Goal: Task Accomplishment & Management: Manage account settings

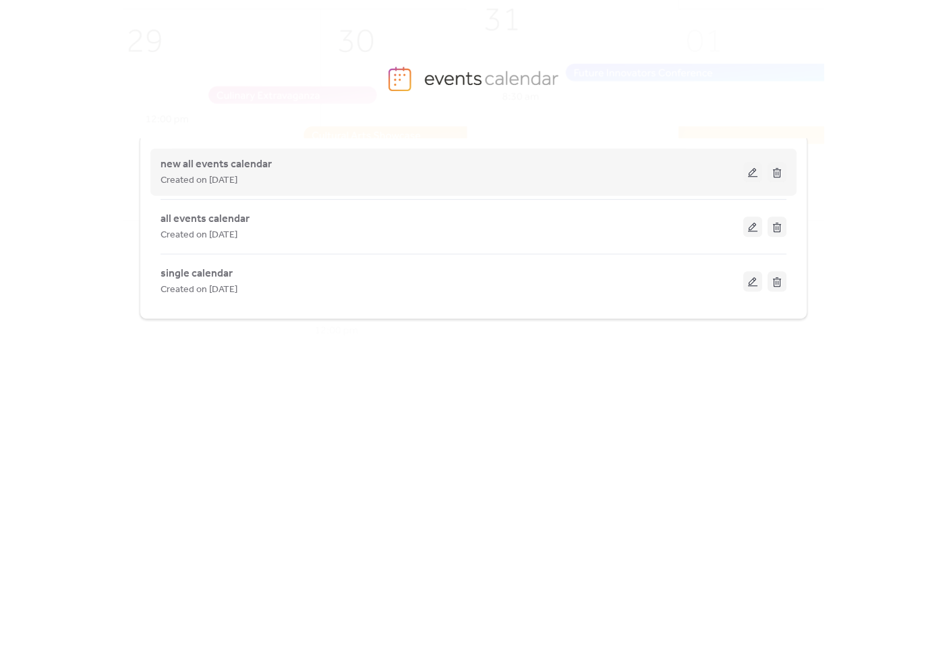
click at [229, 173] on span "Created on [DATE]" at bounding box center [198, 181] width 77 height 16
click at [745, 173] on button at bounding box center [752, 172] width 19 height 20
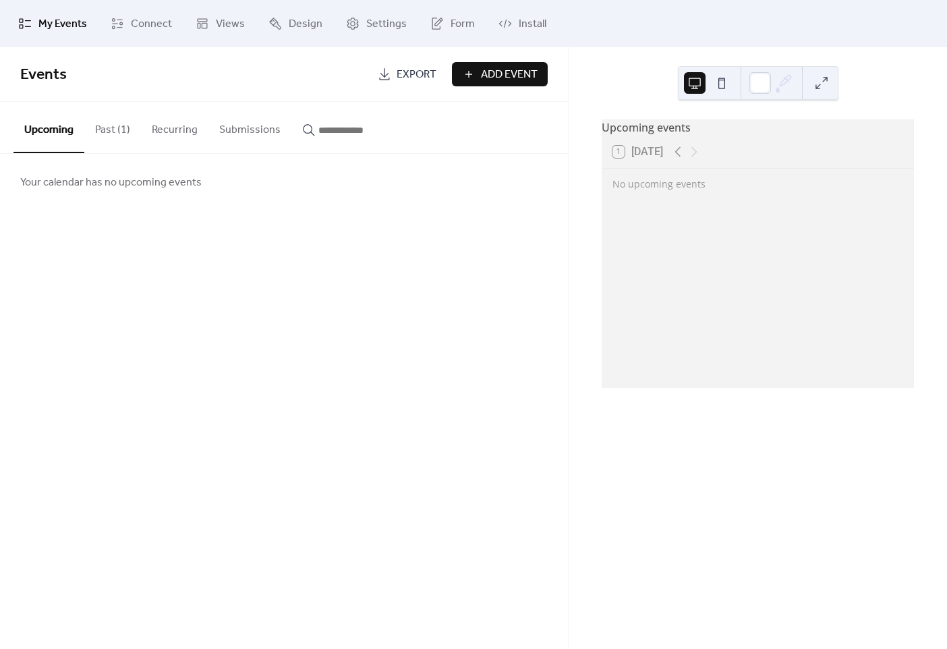
click at [103, 128] on button "Past (1)" at bounding box center [112, 127] width 57 height 50
click at [175, 131] on button "Recurring" at bounding box center [174, 127] width 67 height 50
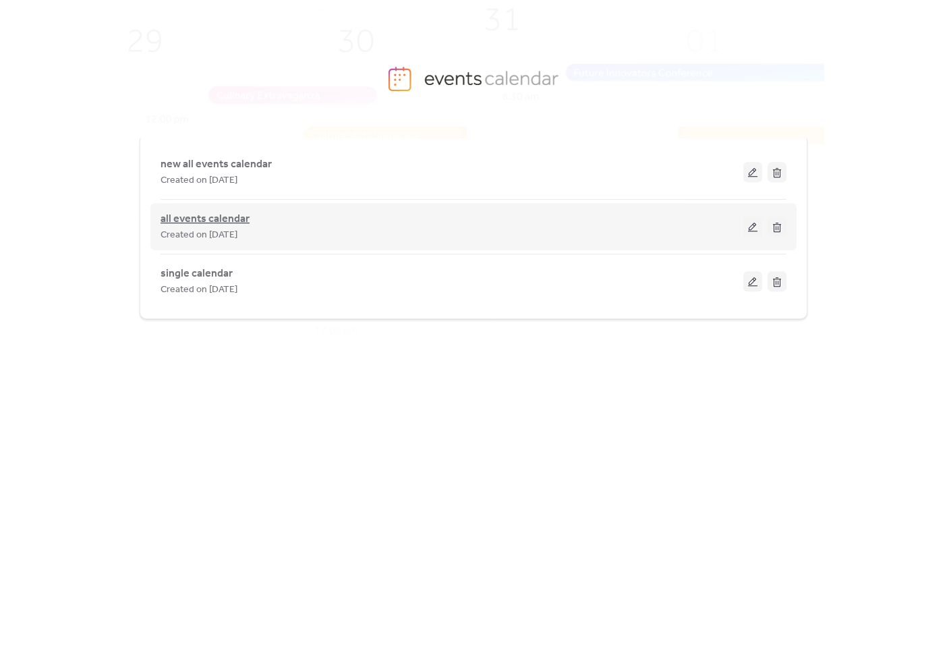
click at [206, 216] on span "all events calendar" at bounding box center [204, 219] width 89 height 16
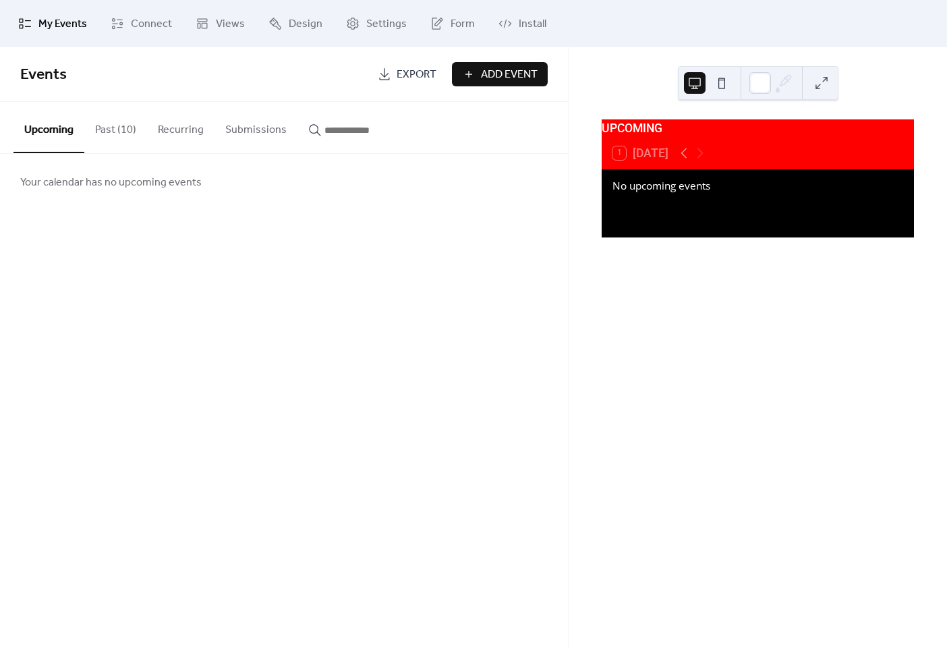
click at [127, 132] on button "Past (10)" at bounding box center [115, 127] width 63 height 50
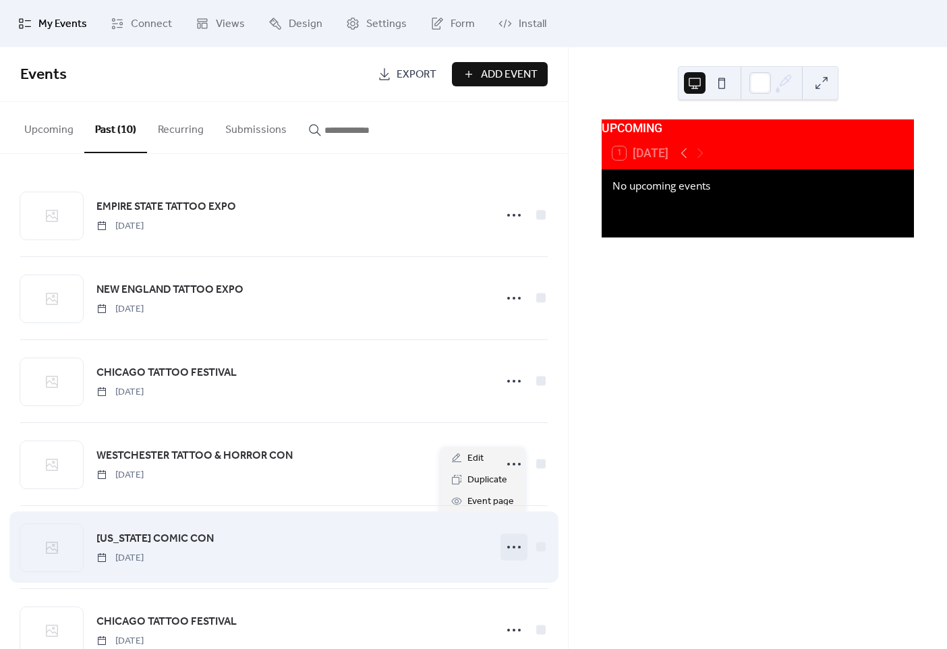
click at [512, 545] on circle at bounding box center [513, 546] width 3 height 3
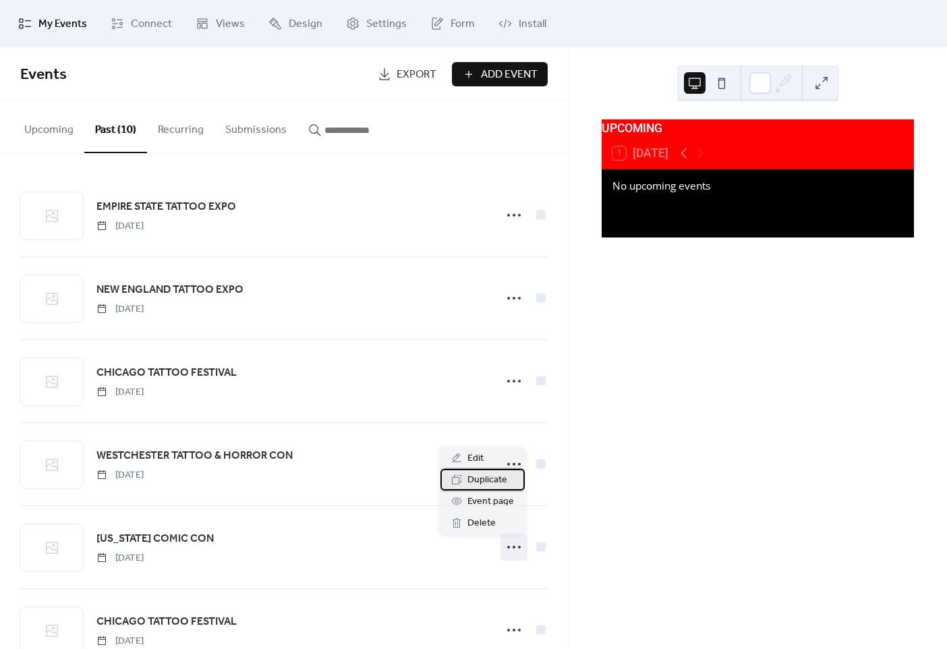
click at [476, 477] on span "Duplicate" at bounding box center [487, 480] width 40 height 16
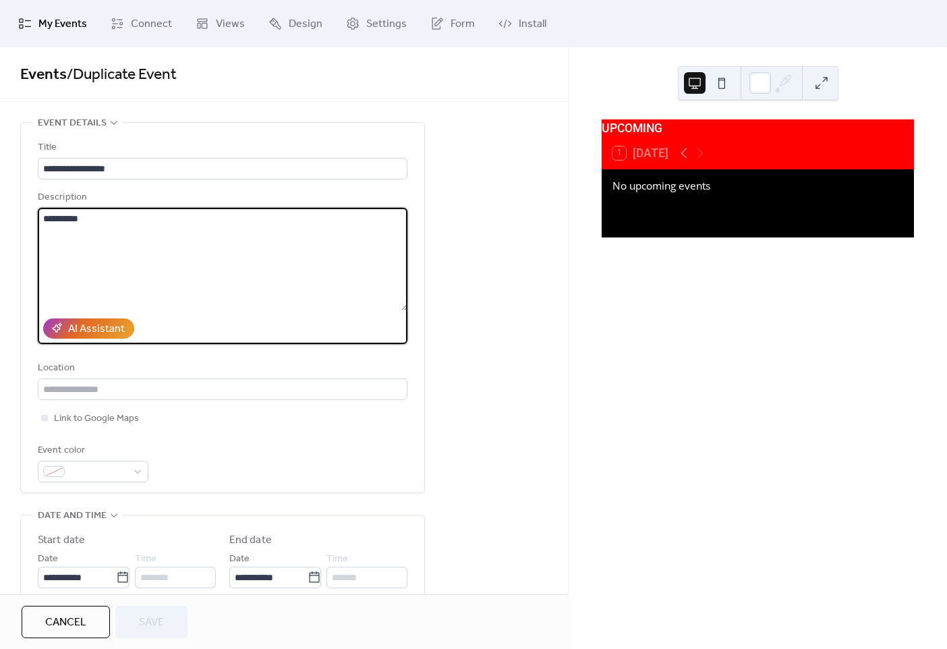
drag, startPoint x: 86, startPoint y: 216, endPoint x: 71, endPoint y: 216, distance: 15.5
click at [71, 216] on textarea "**********" at bounding box center [222, 259] width 369 height 102
type textarea "**********"
click at [177, 184] on div "**********" at bounding box center [222, 311] width 369 height 343
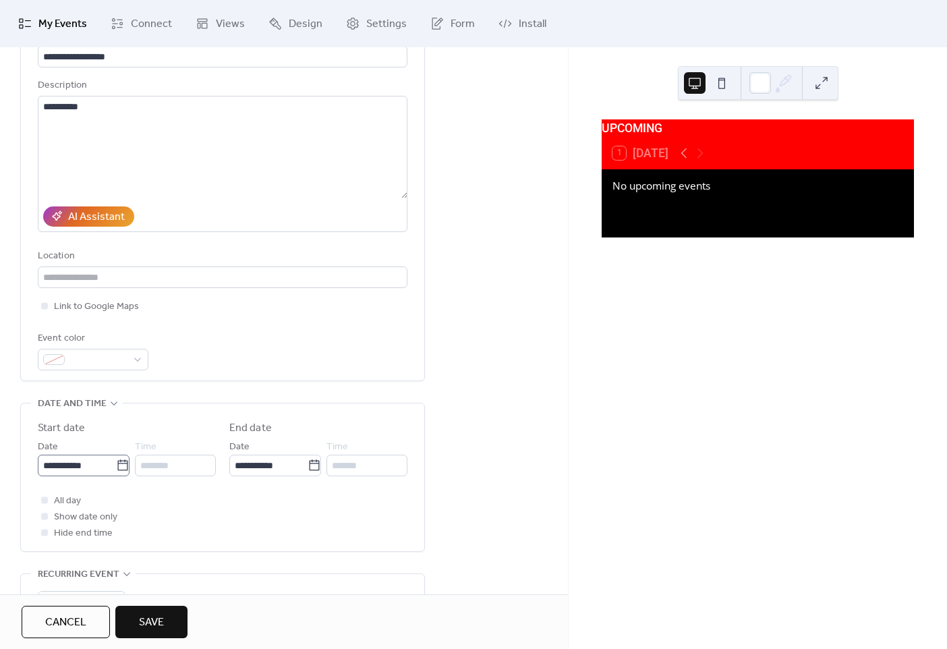
scroll to position [113, 0]
click at [119, 461] on icon at bounding box center [122, 464] width 13 height 13
click at [116, 461] on input "**********" at bounding box center [77, 465] width 78 height 22
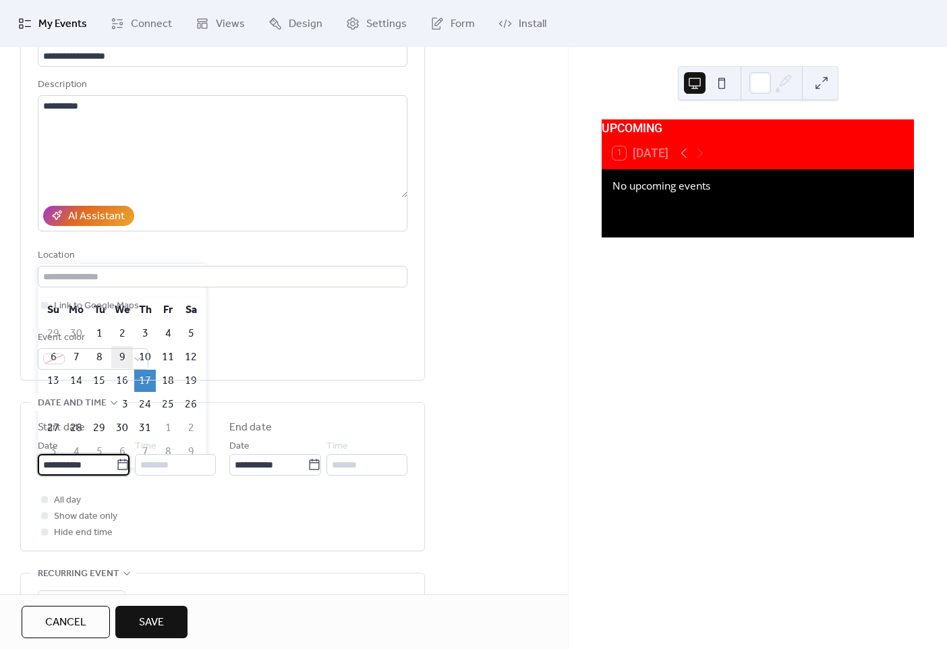
click at [124, 355] on td "9" at bounding box center [122, 357] width 22 height 22
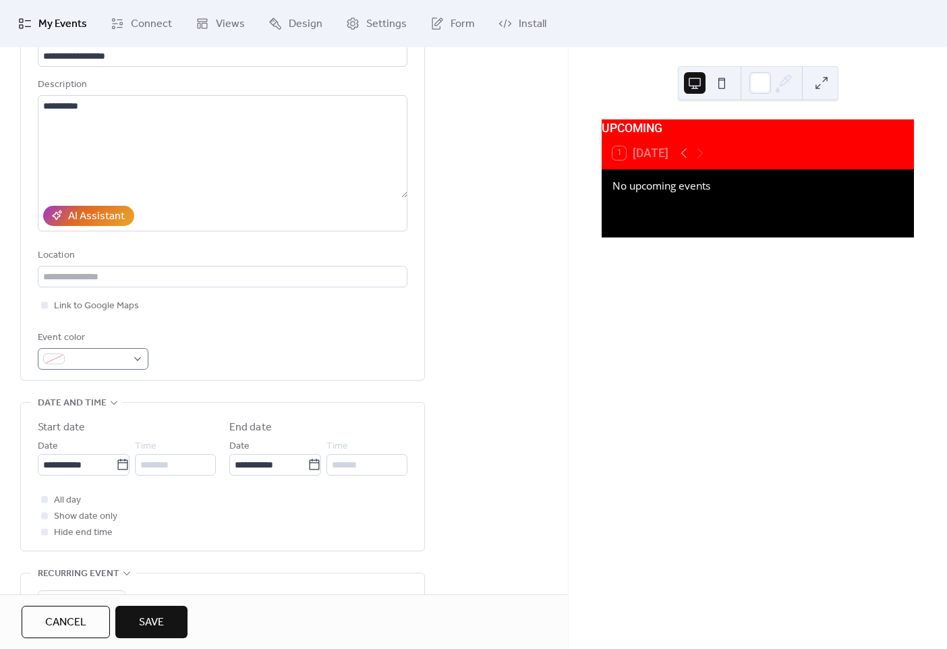
type input "**********"
click at [117, 466] on icon at bounding box center [122, 464] width 13 height 13
click at [116, 466] on input "**********" at bounding box center [77, 465] width 78 height 22
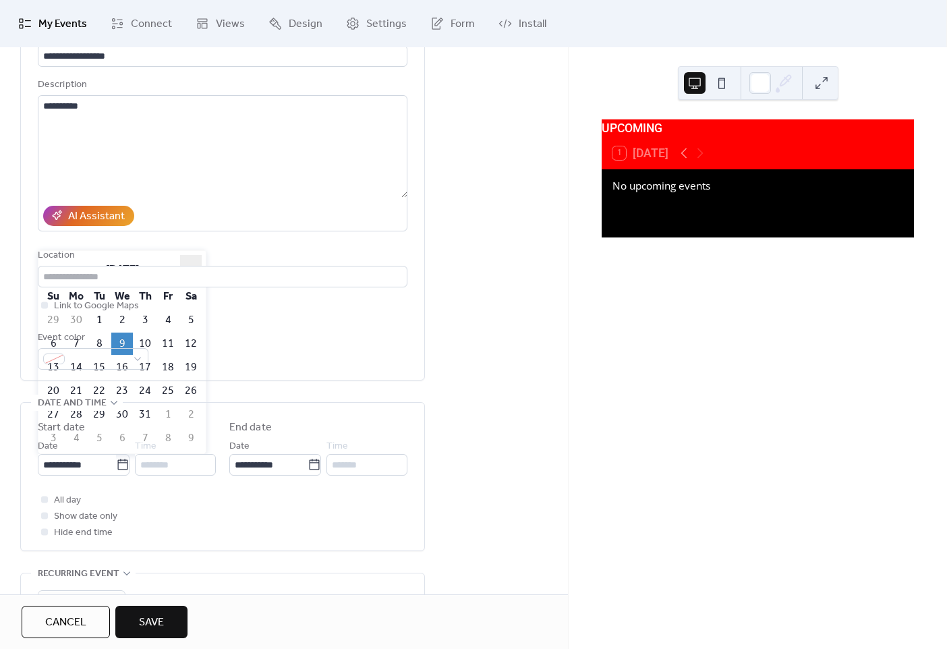
click at [186, 270] on span "›" at bounding box center [191, 269] width 20 height 27
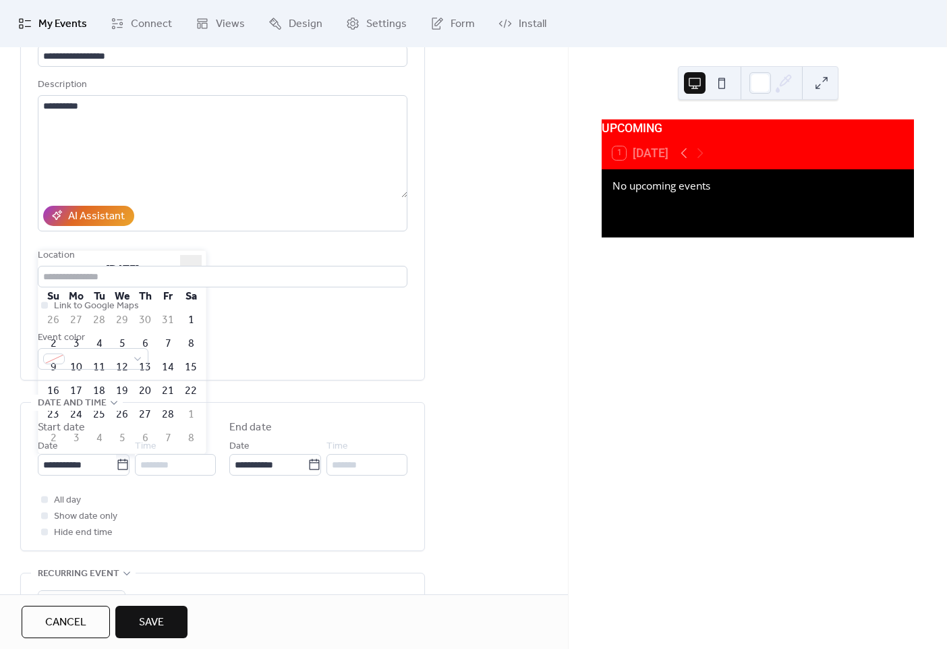
click at [186, 270] on span "›" at bounding box center [191, 269] width 20 height 27
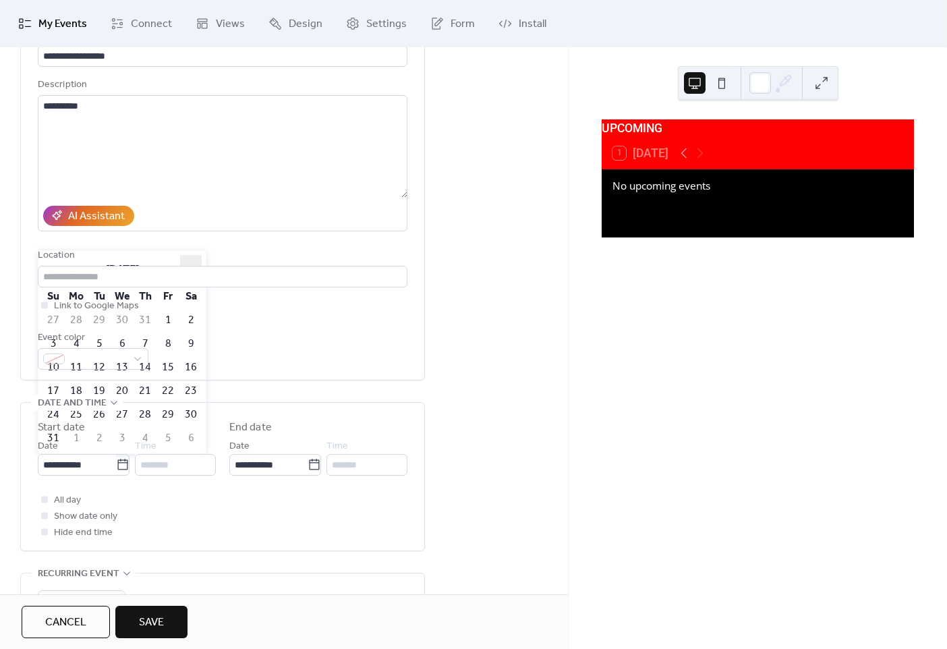
click at [186, 270] on span "›" at bounding box center [191, 269] width 20 height 27
click at [141, 342] on td "9" at bounding box center [145, 343] width 22 height 22
type input "**********"
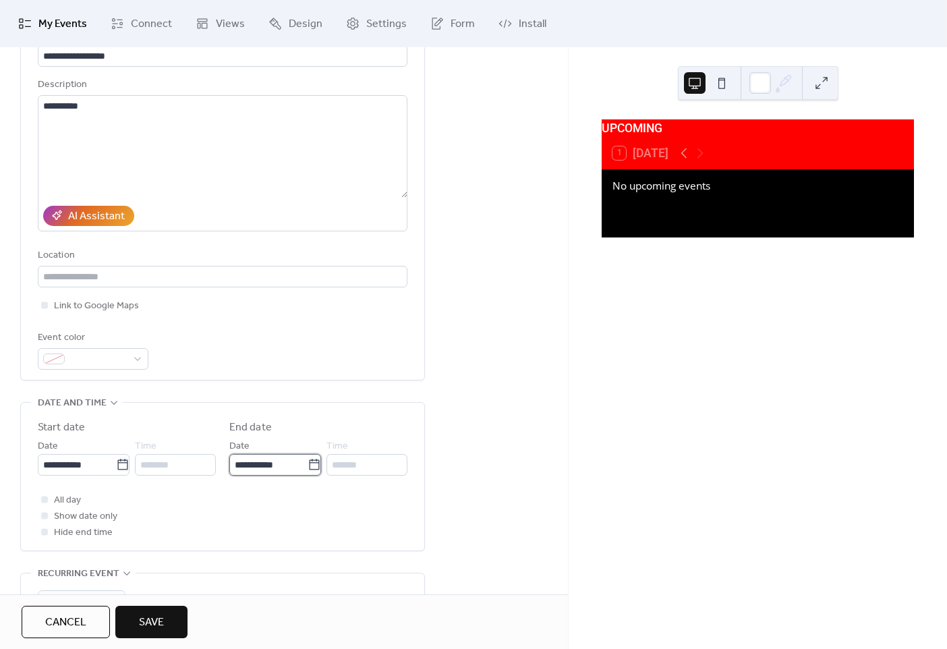
click at [295, 456] on input "**********" at bounding box center [268, 465] width 78 height 22
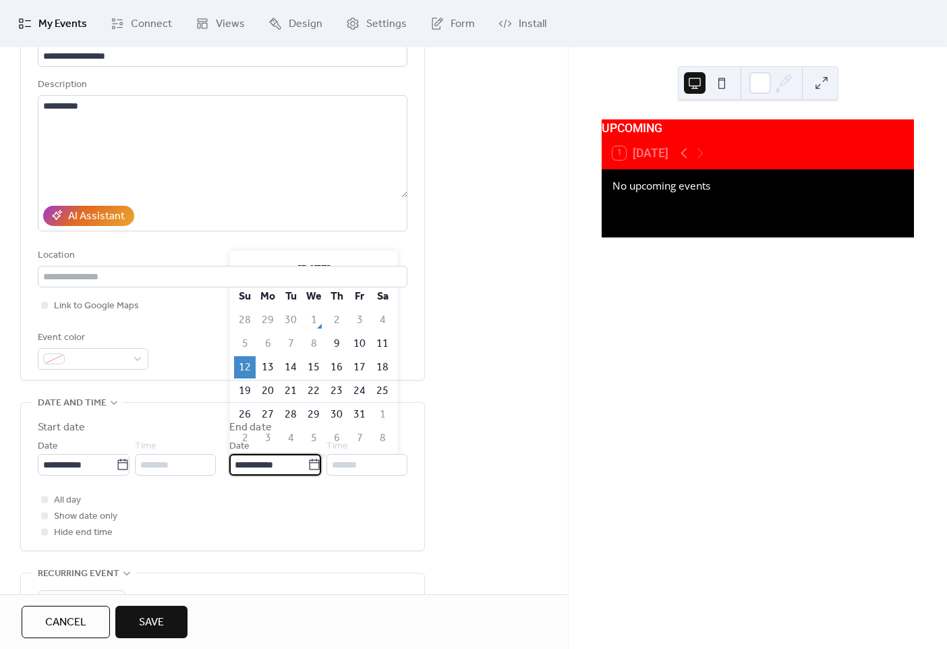
click at [247, 367] on td "12" at bounding box center [245, 367] width 22 height 22
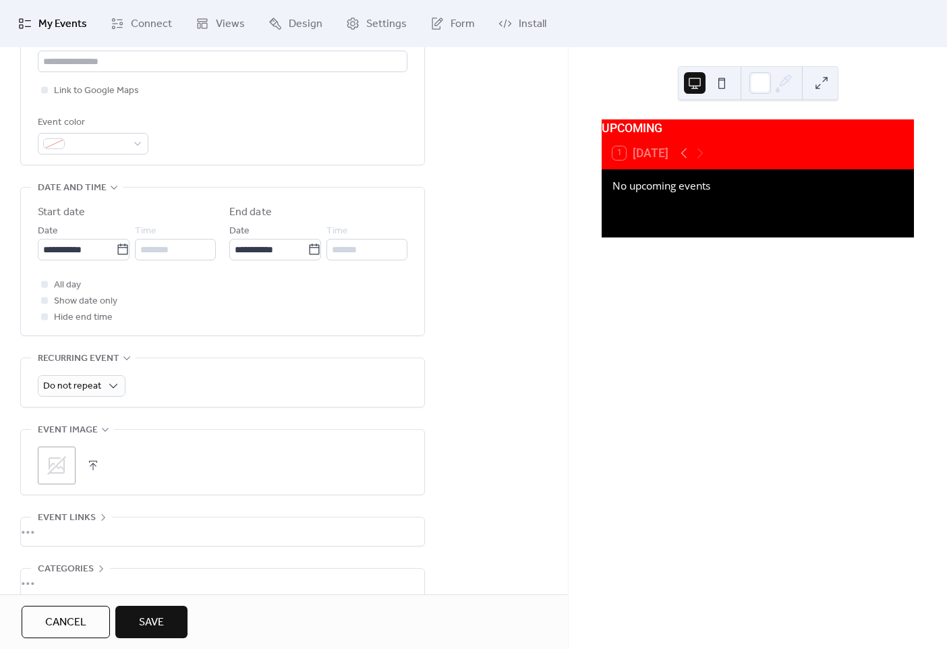
scroll to position [397, 0]
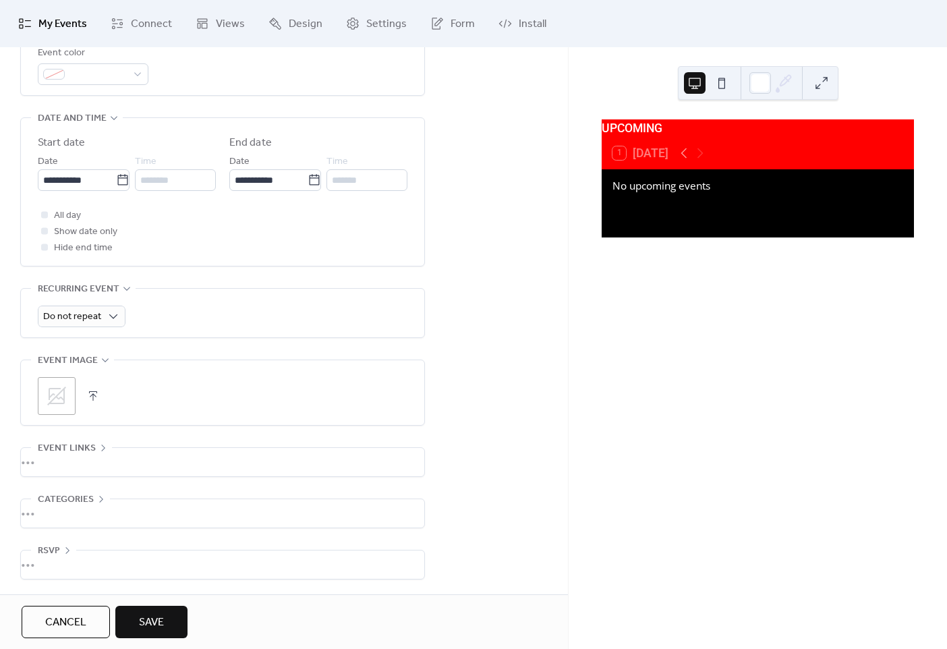
click at [131, 622] on button "Save" at bounding box center [151, 621] width 72 height 32
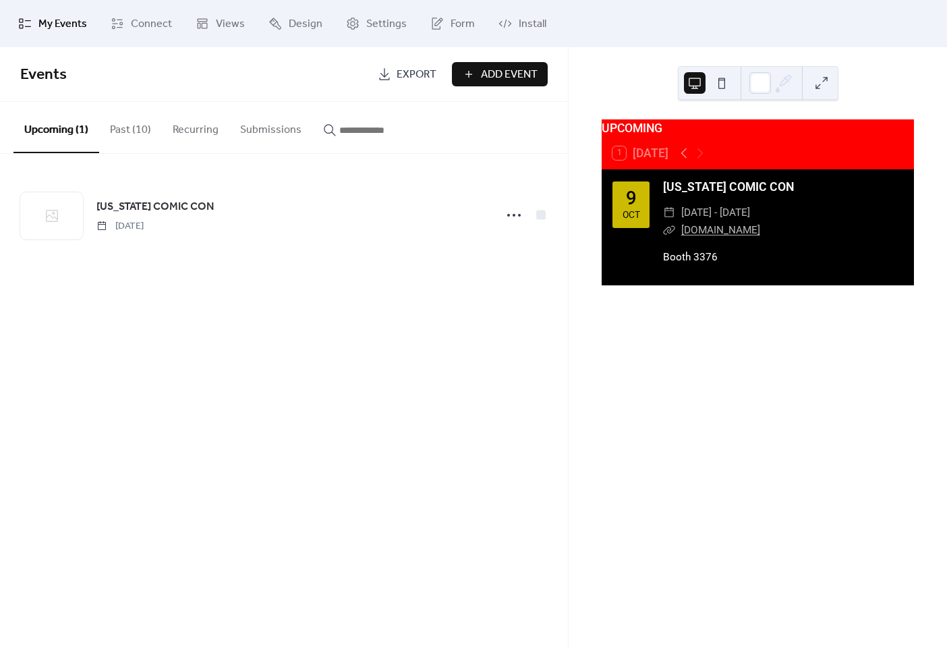
click at [132, 129] on button "Past (10)" at bounding box center [130, 127] width 63 height 50
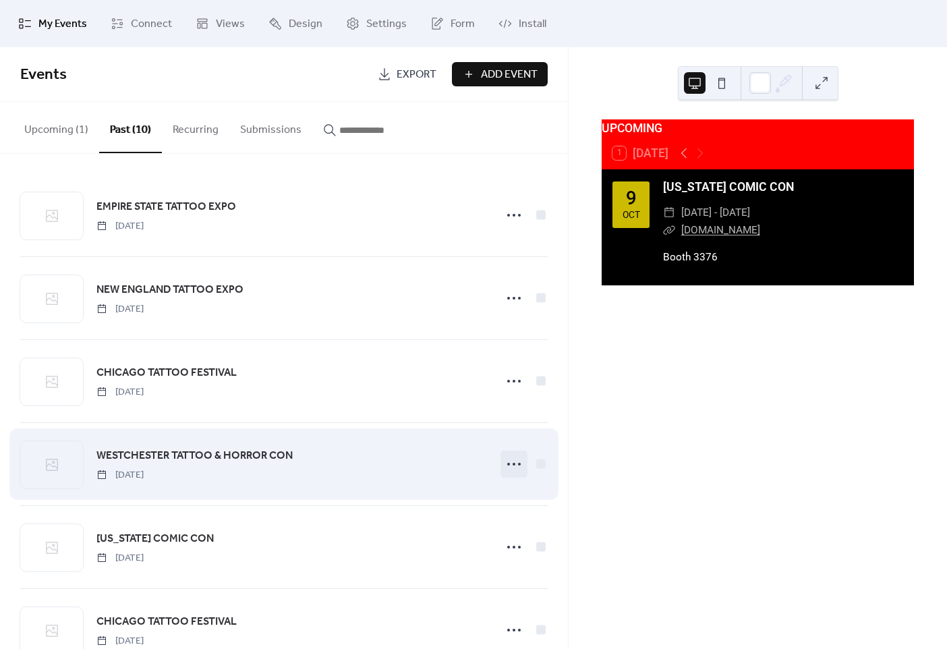
click at [512, 462] on icon at bounding box center [514, 464] width 22 height 22
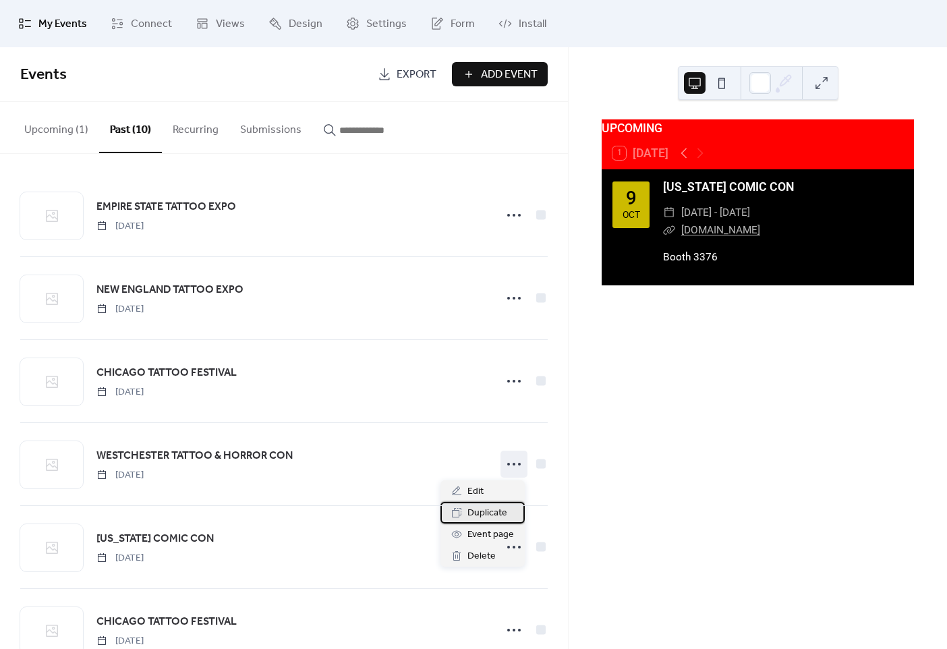
click at [479, 516] on span "Duplicate" at bounding box center [487, 513] width 40 height 16
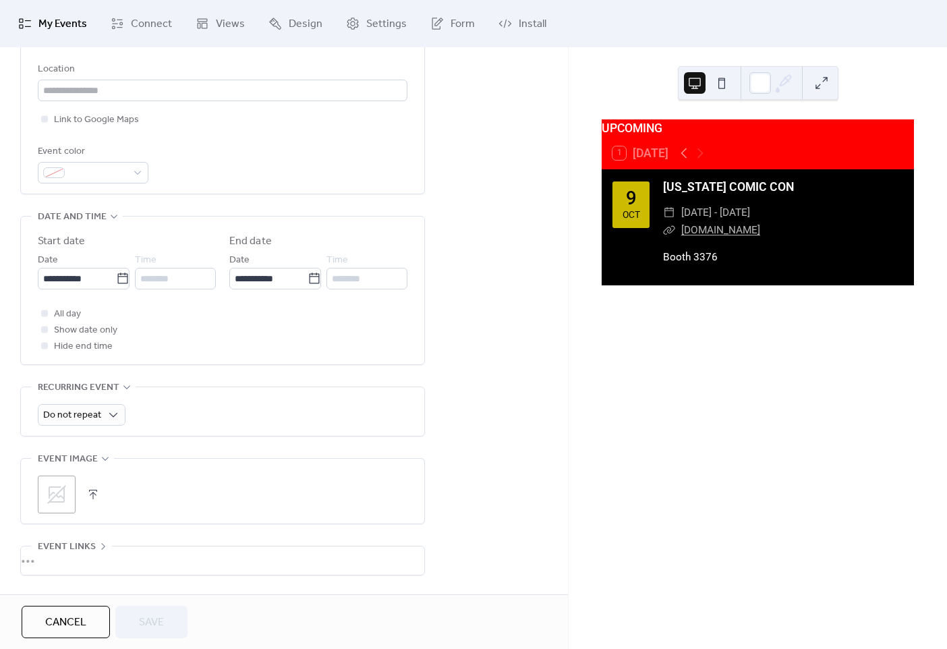
scroll to position [397, 0]
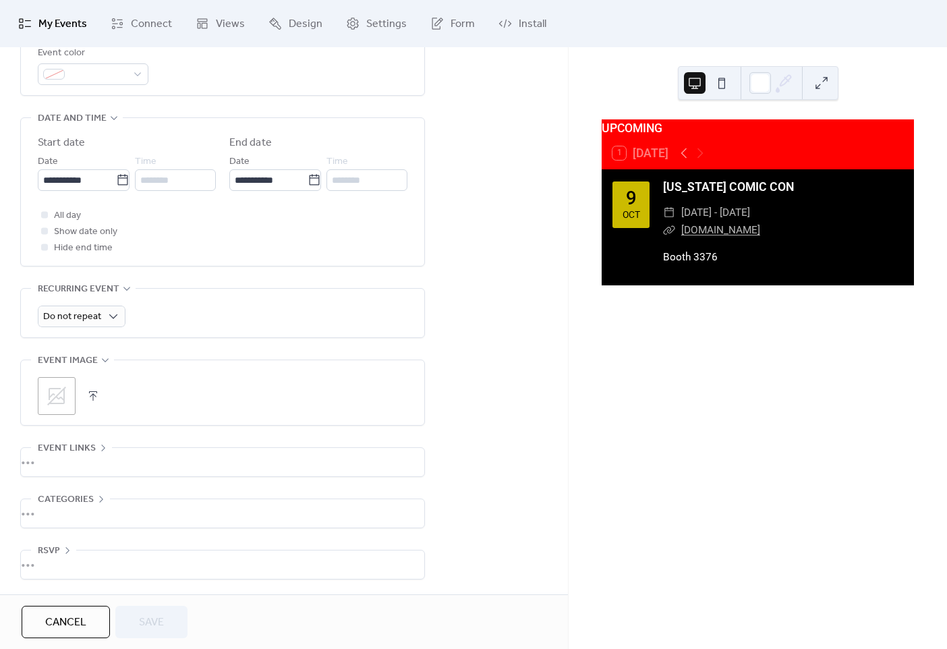
click at [98, 446] on icon at bounding box center [103, 447] width 11 height 11
click at [96, 446] on div "Event links" at bounding box center [71, 448] width 81 height 16
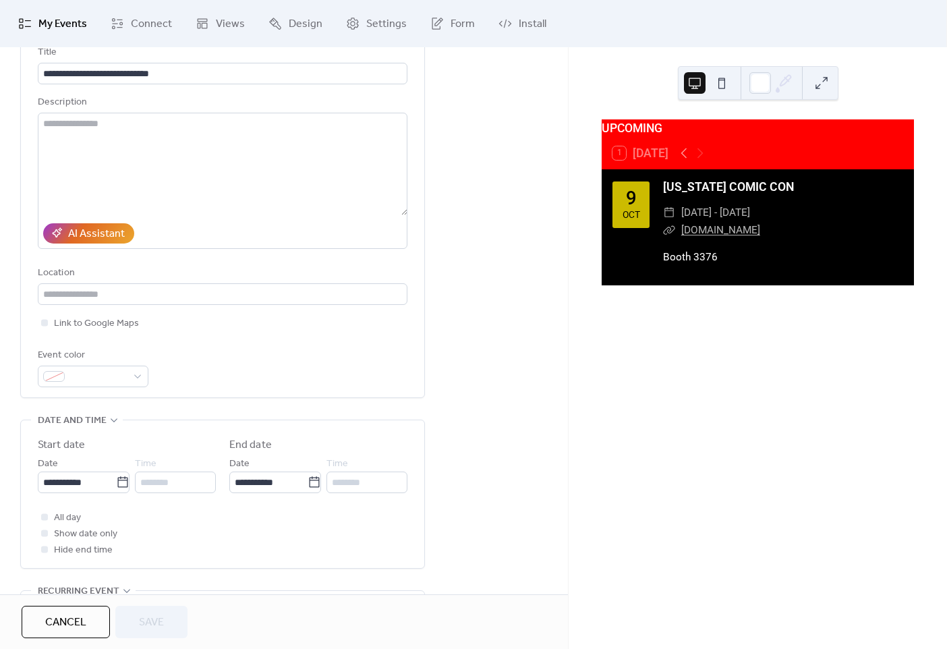
scroll to position [0, 0]
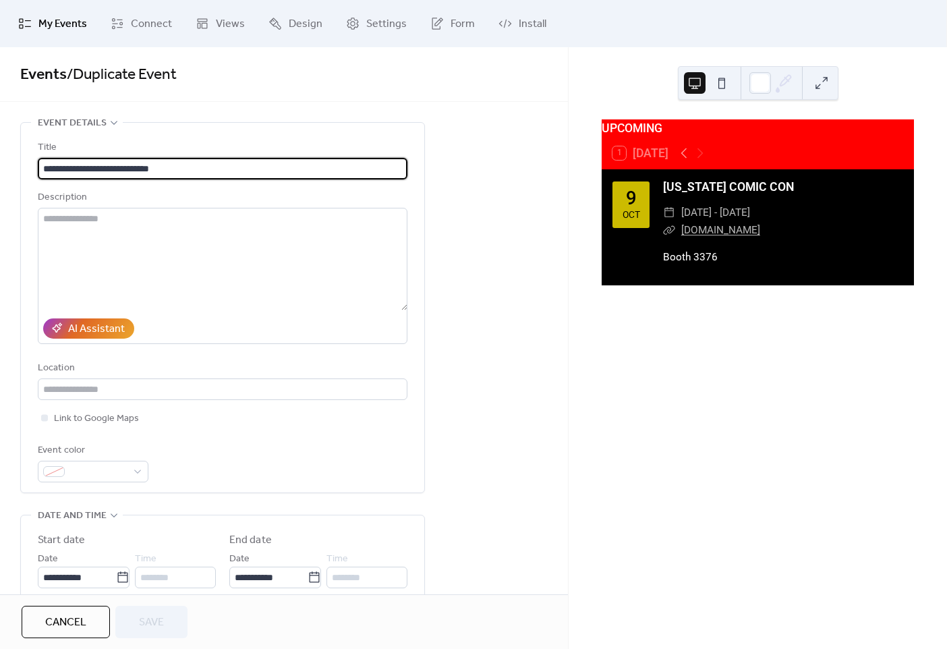
drag, startPoint x: 190, startPoint y: 167, endPoint x: 117, endPoint y: 167, distance: 73.5
click at [110, 166] on input "**********" at bounding box center [222, 169] width 369 height 22
type input "**********"
click at [194, 149] on div "Title" at bounding box center [221, 148] width 367 height 16
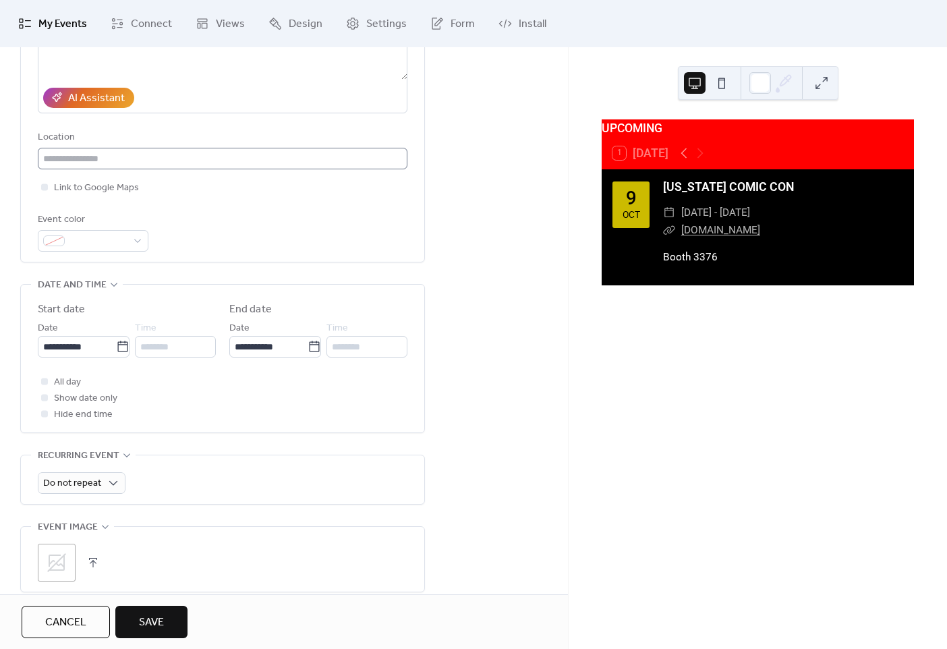
scroll to position [233, 0]
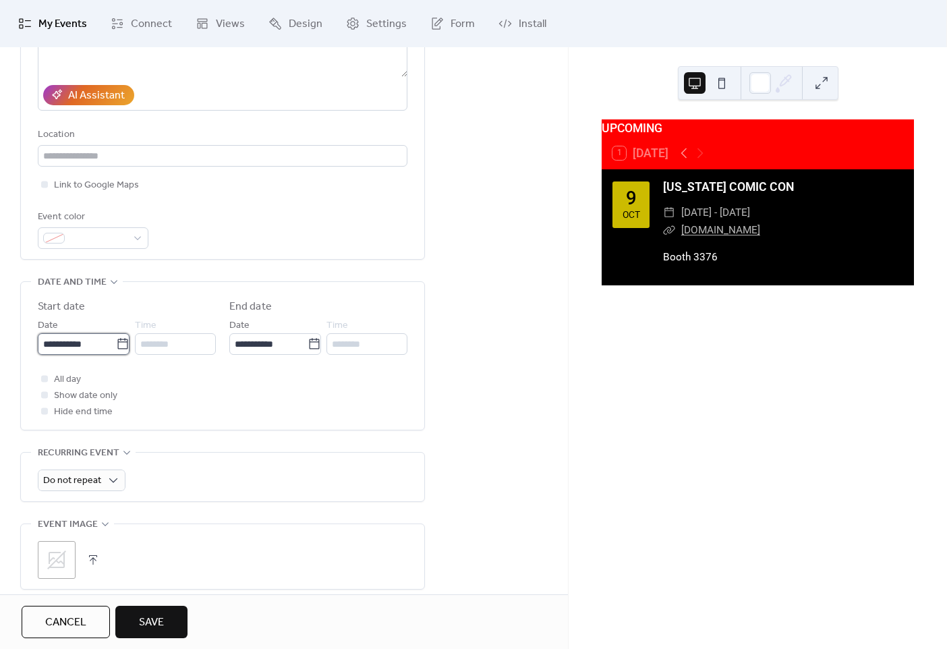
click at [103, 348] on input "**********" at bounding box center [77, 344] width 78 height 22
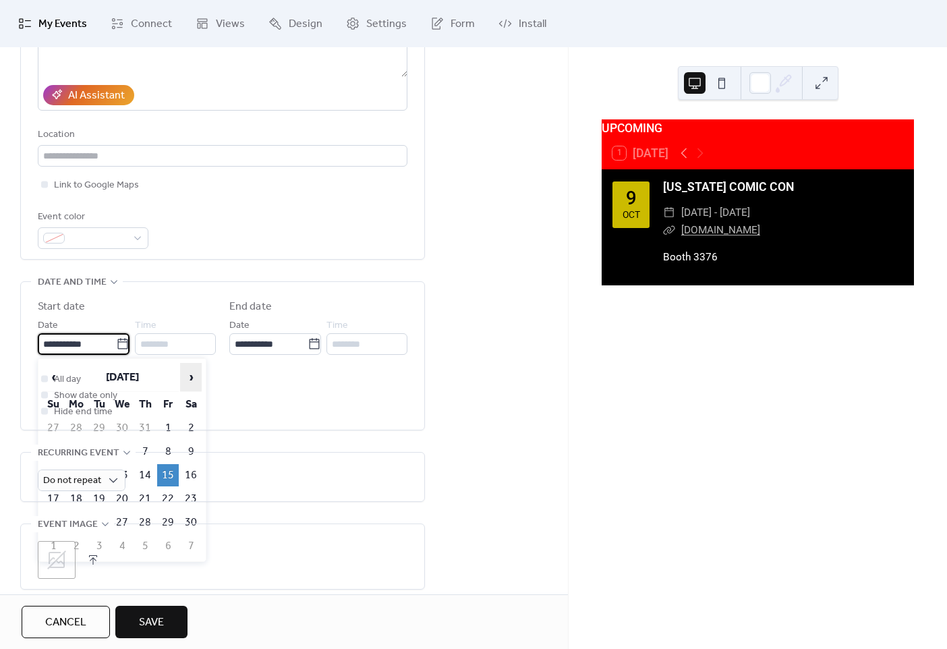
click at [187, 376] on span "›" at bounding box center [191, 376] width 20 height 27
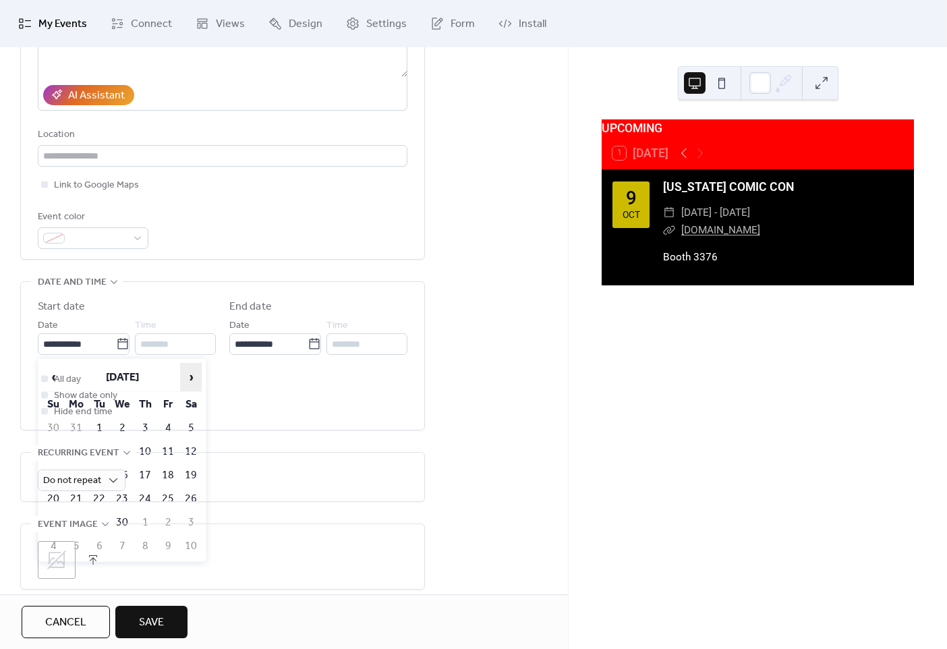
click at [187, 376] on span "›" at bounding box center [191, 376] width 20 height 27
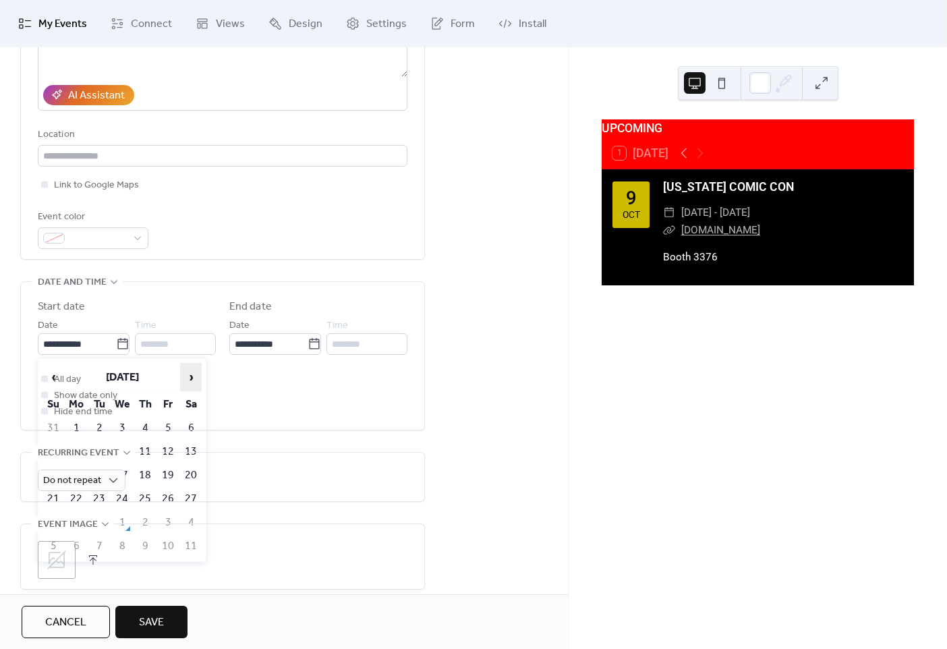
click at [187, 376] on span "›" at bounding box center [191, 376] width 20 height 27
click at [169, 429] on td "3" at bounding box center [168, 428] width 22 height 22
type input "**********"
click at [314, 345] on icon at bounding box center [314, 343] width 10 height 11
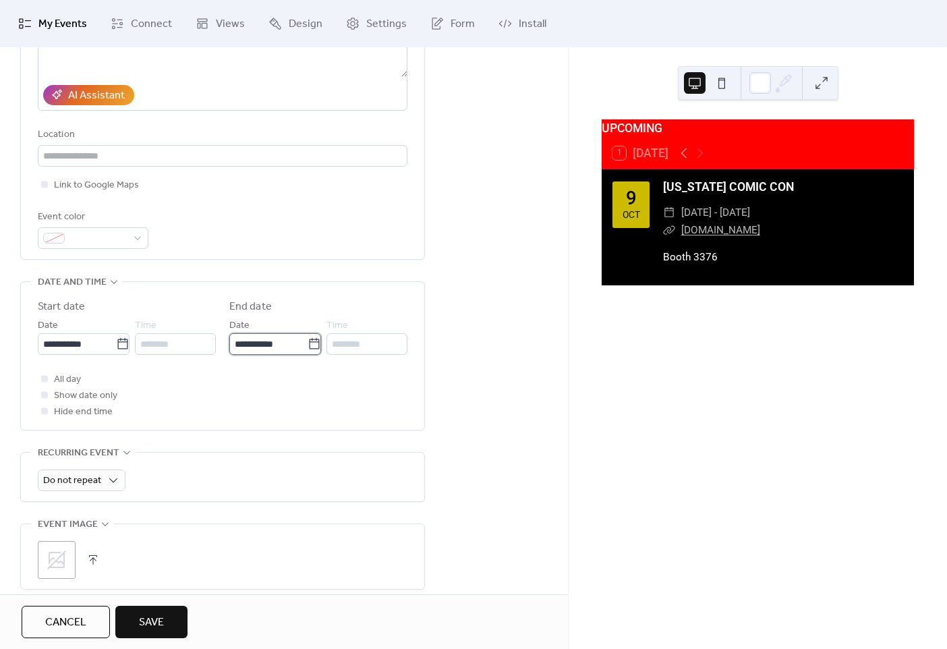
click at [307, 345] on input "**********" at bounding box center [268, 344] width 78 height 22
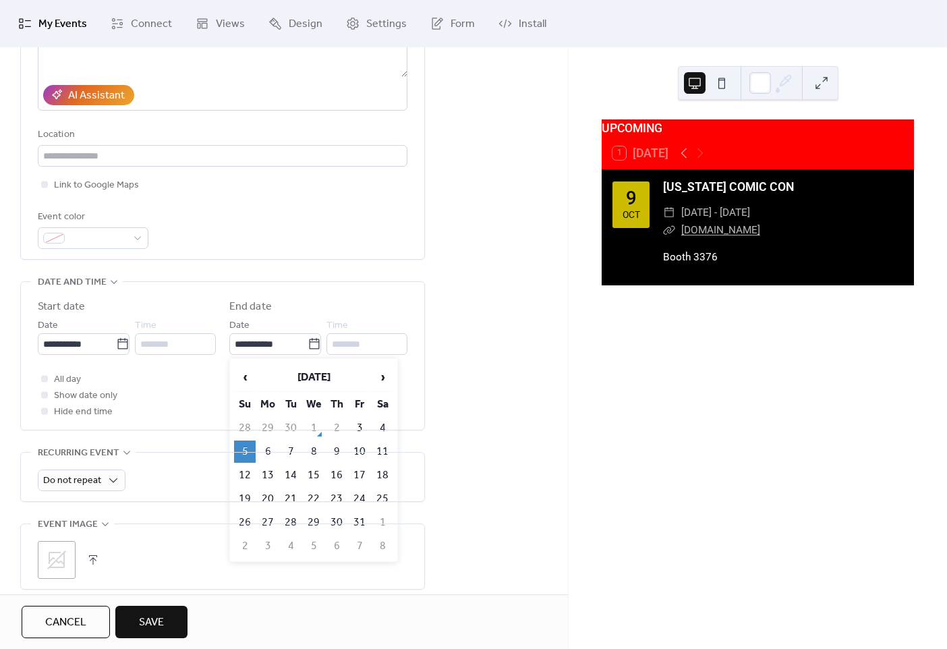
click at [246, 444] on td "5" at bounding box center [245, 451] width 22 height 22
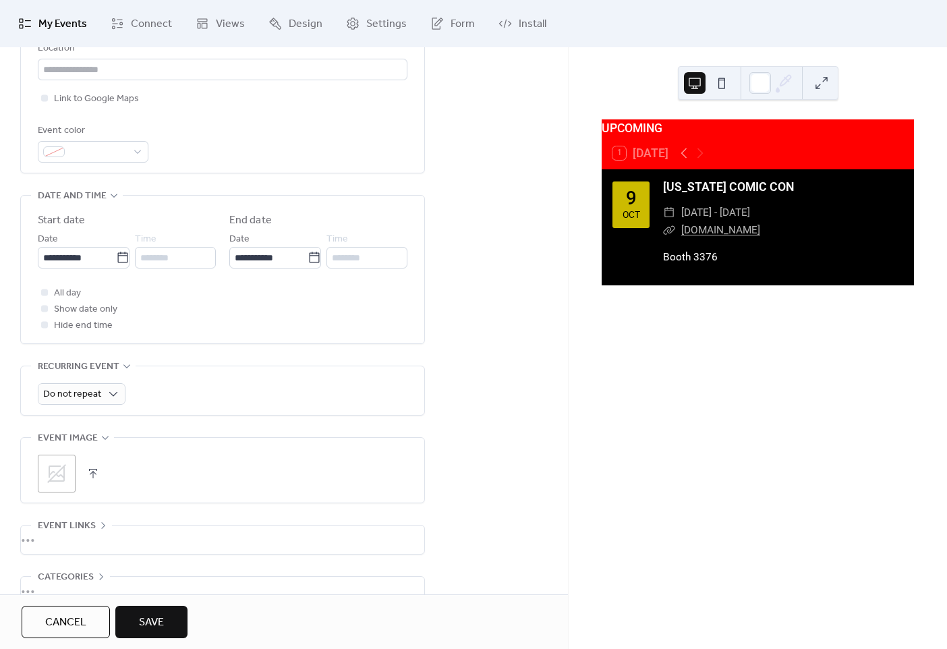
scroll to position [357, 0]
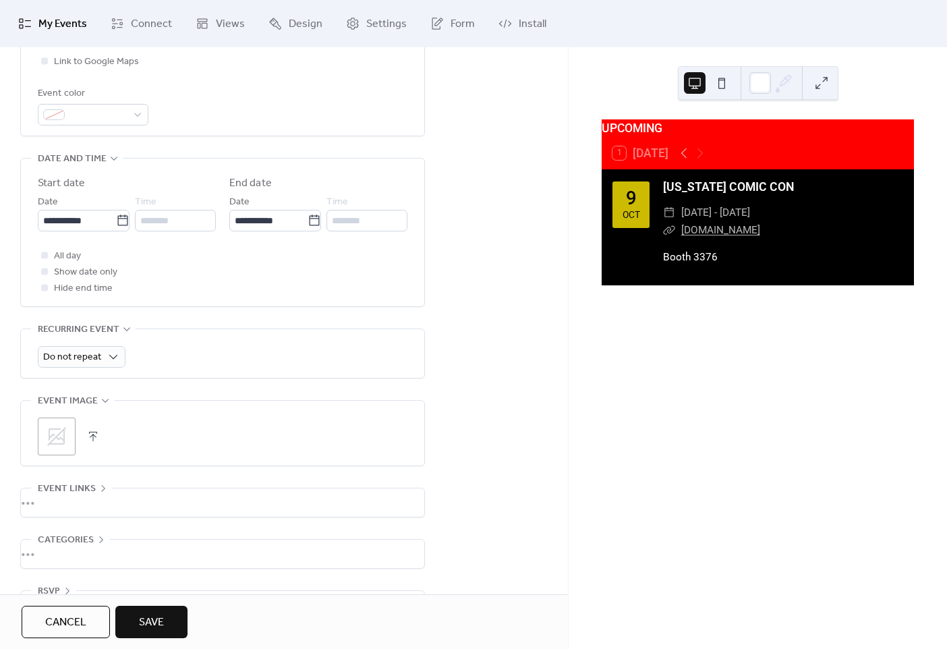
click at [165, 612] on button "Save" at bounding box center [151, 621] width 72 height 32
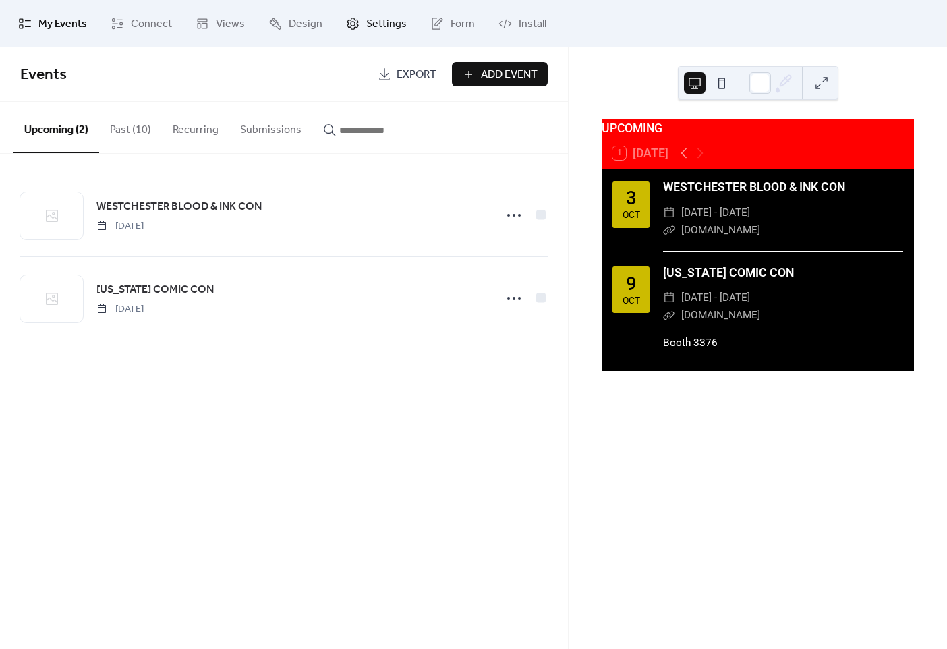
click at [368, 26] on span "Settings" at bounding box center [386, 24] width 40 height 16
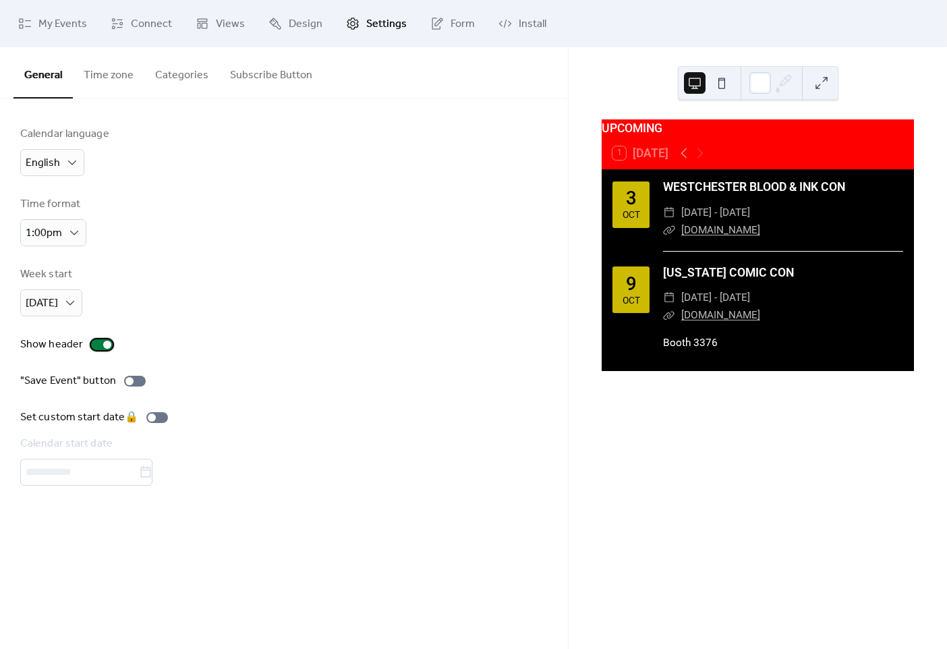
click at [103, 347] on div at bounding box center [107, 344] width 8 height 8
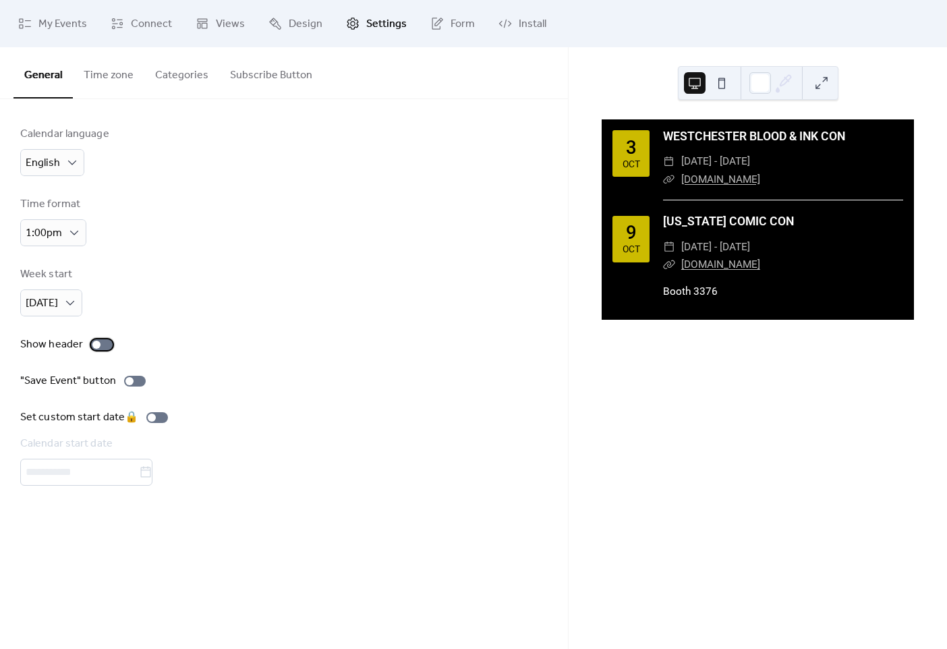
click at [101, 346] on div at bounding box center [102, 344] width 22 height 11
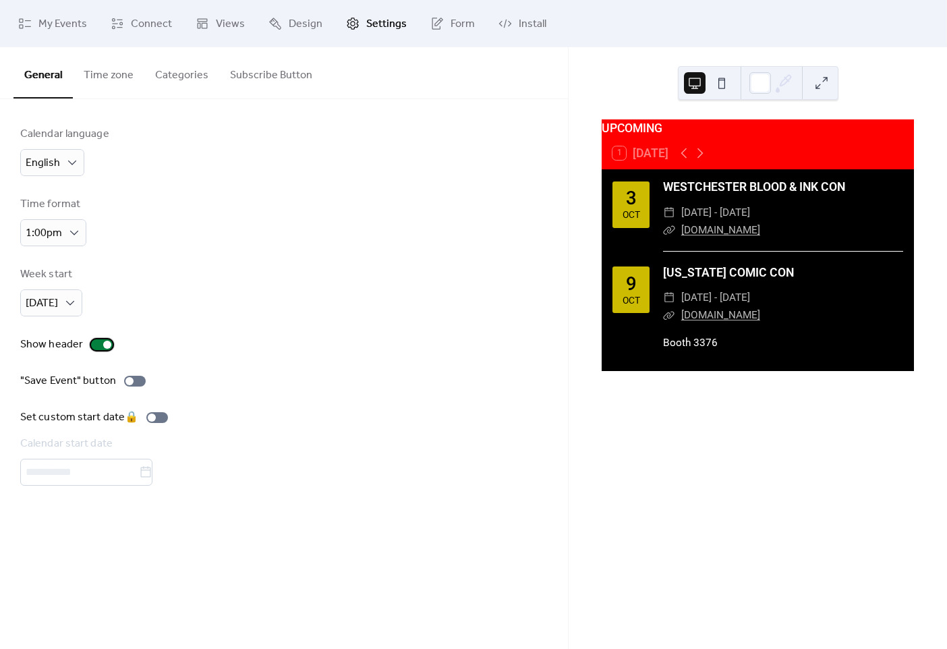
click at [103, 346] on div at bounding box center [107, 344] width 8 height 8
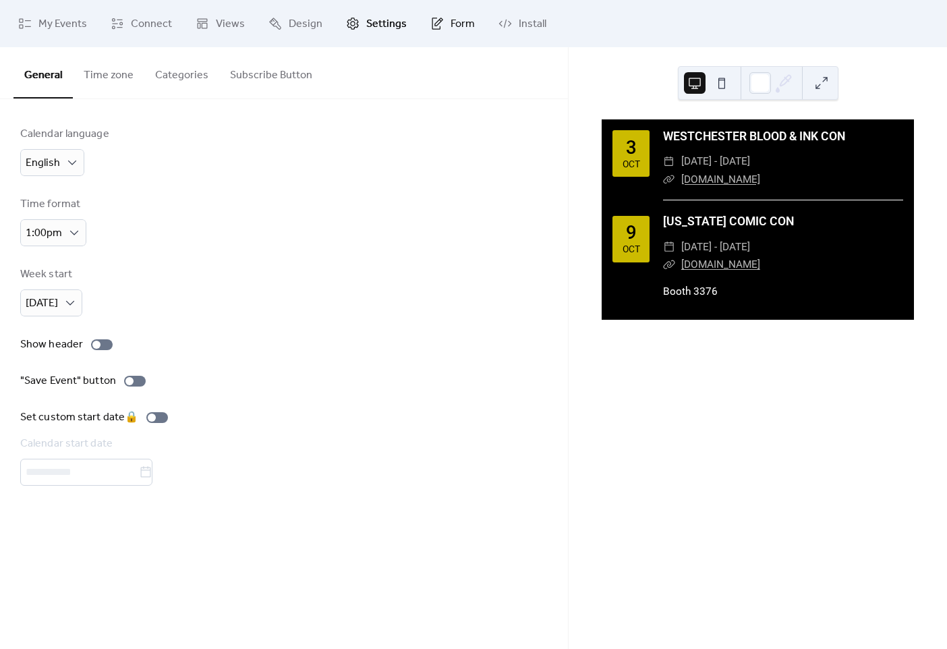
click at [454, 36] on link "Form" at bounding box center [452, 23] width 65 height 36
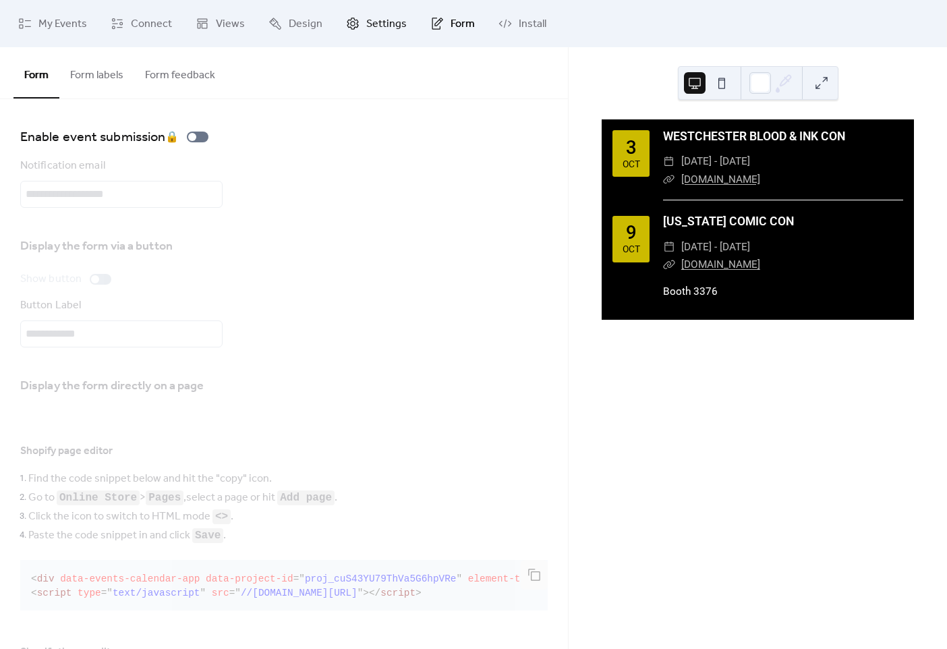
click at [350, 25] on icon at bounding box center [352, 23] width 13 height 13
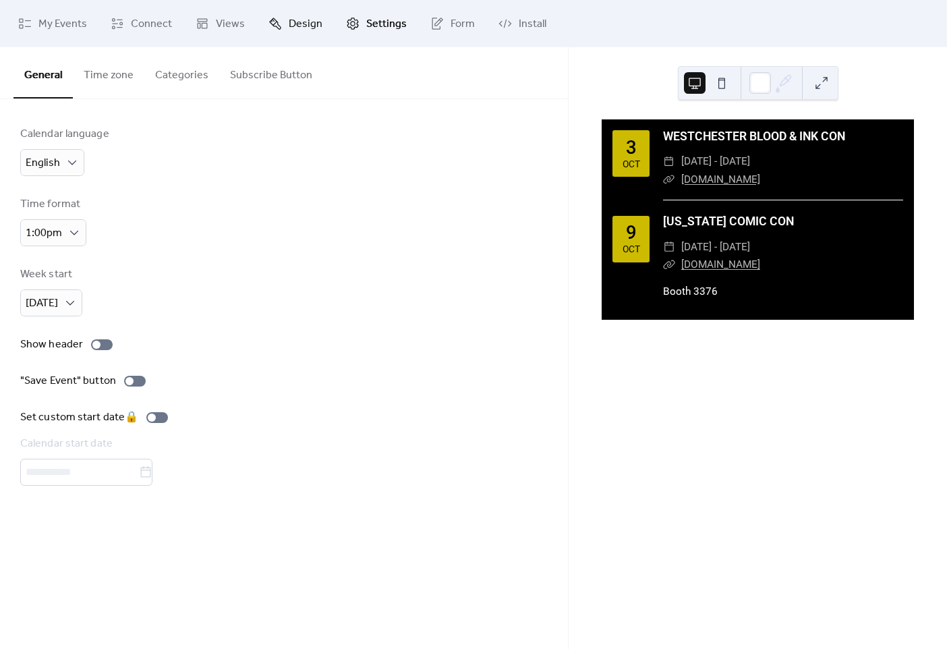
click at [302, 27] on span "Design" at bounding box center [306, 24] width 34 height 16
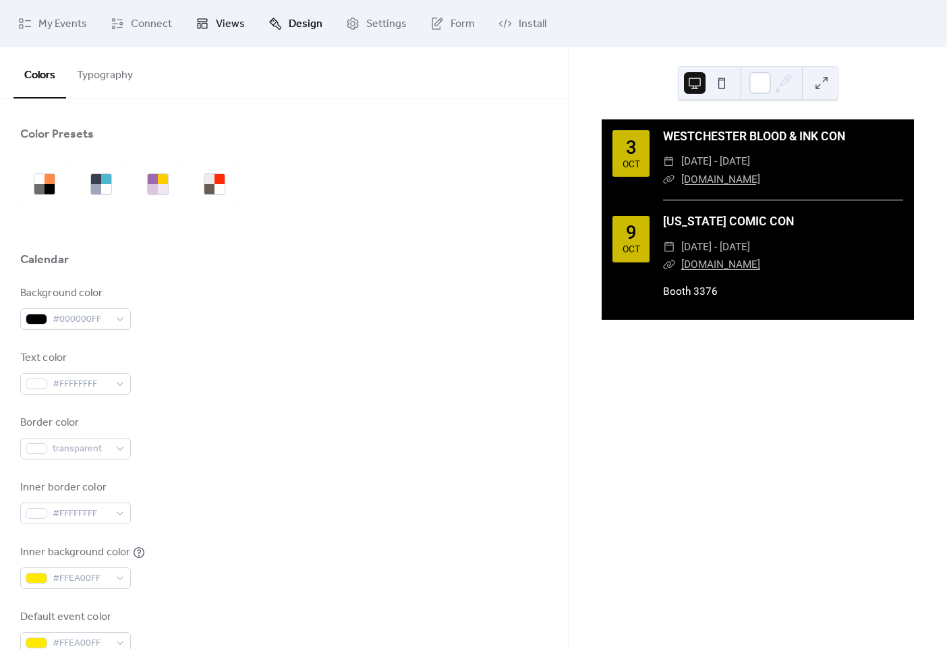
click at [243, 30] on link "Views" at bounding box center [219, 23] width 69 height 36
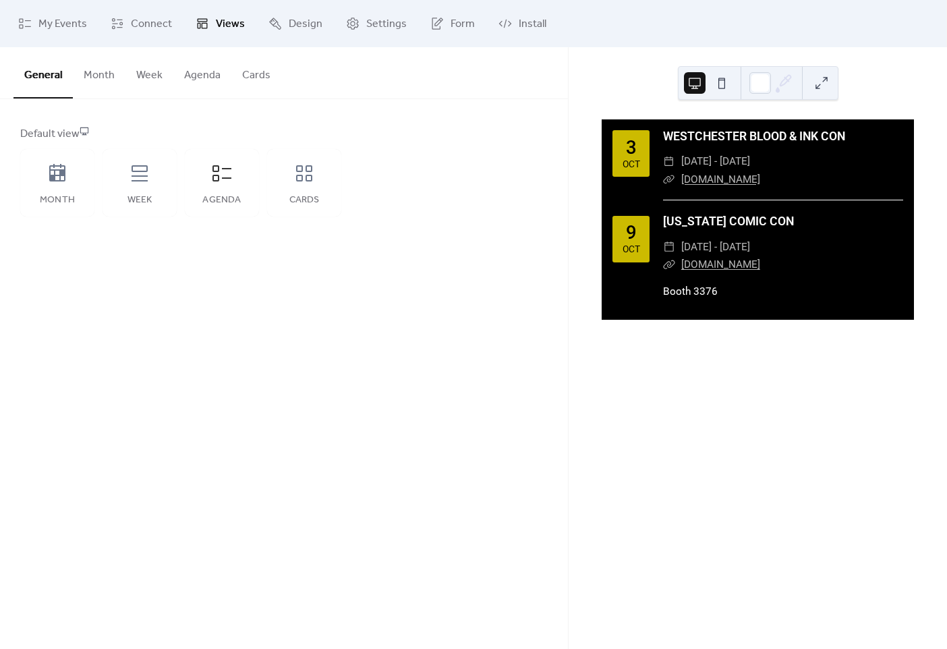
click at [257, 71] on button "Cards" at bounding box center [256, 72] width 50 height 50
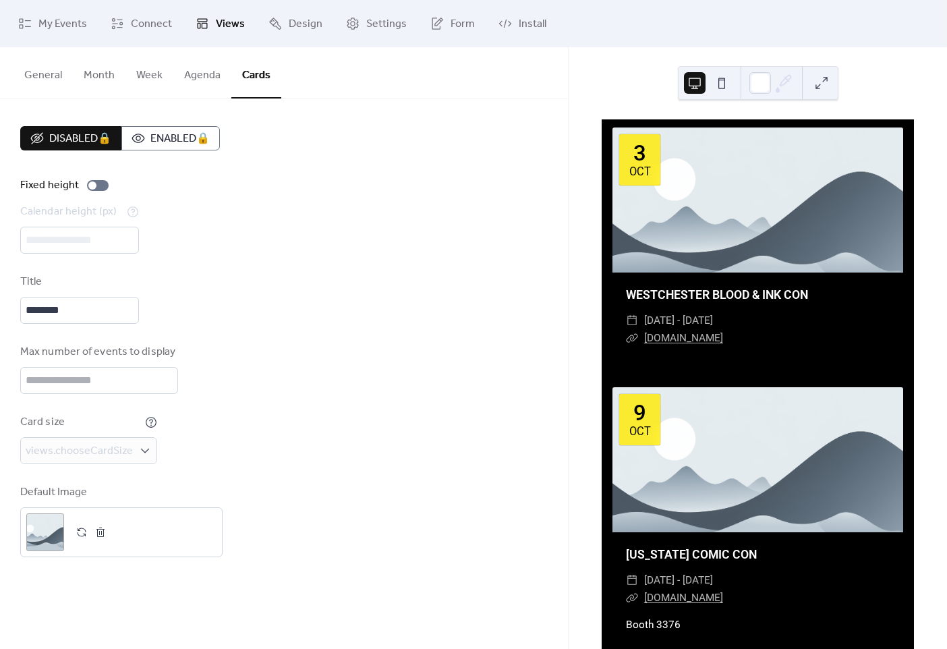
click at [204, 71] on button "Agenda" at bounding box center [202, 72] width 58 height 50
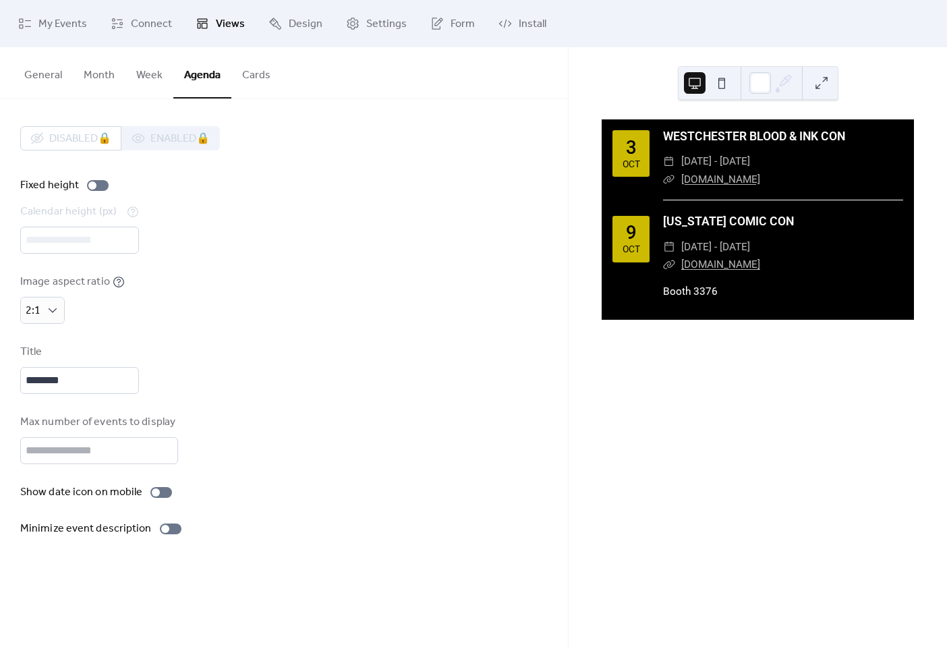
click at [150, 78] on button "Week" at bounding box center [149, 72] width 48 height 50
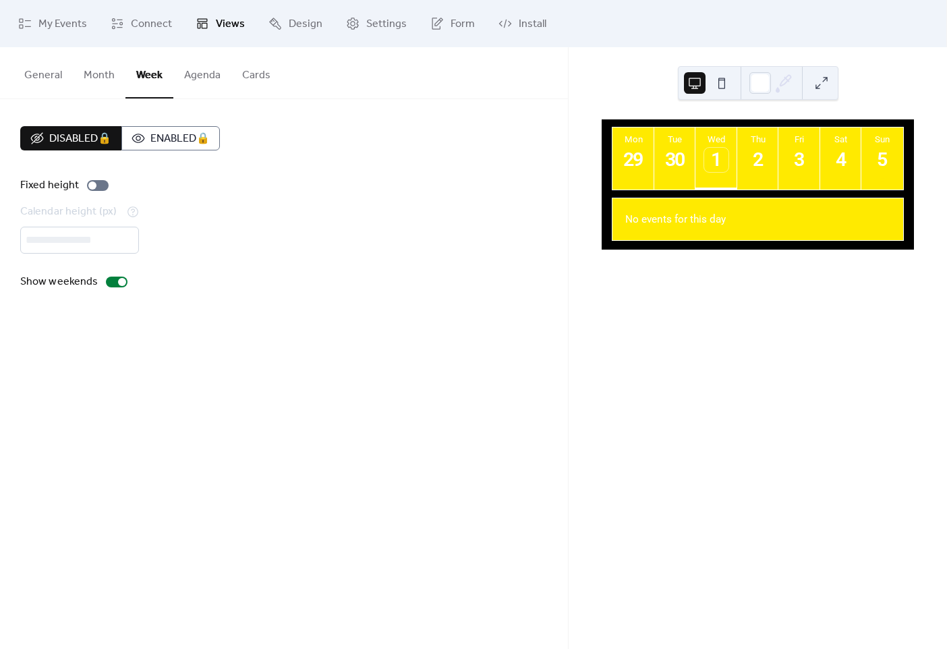
click at [104, 78] on button "Month" at bounding box center [99, 72] width 53 height 50
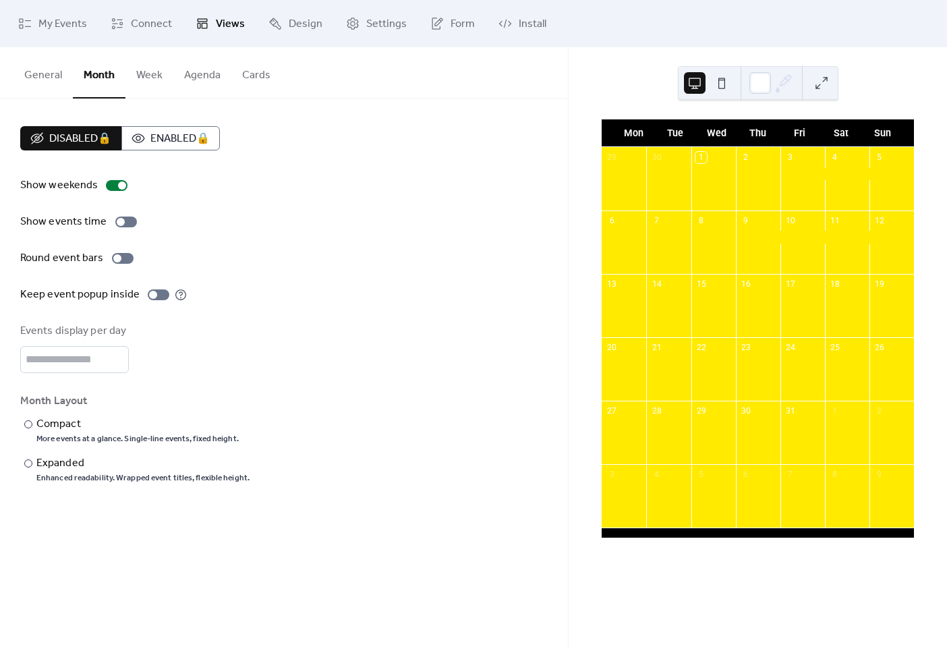
click at [38, 78] on button "General" at bounding box center [42, 72] width 59 height 50
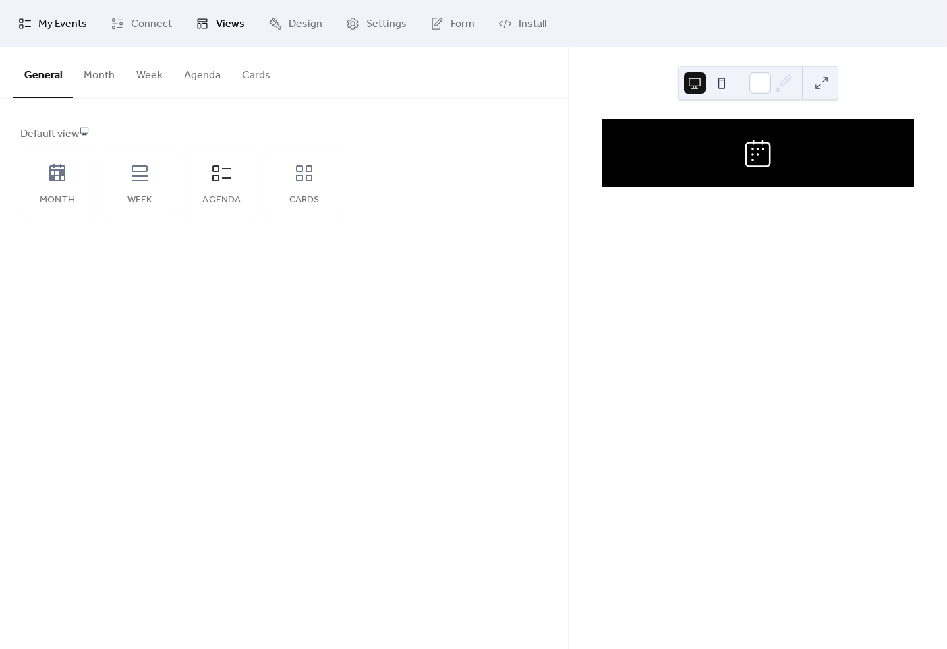
click at [60, 26] on span "My Events" at bounding box center [62, 24] width 49 height 16
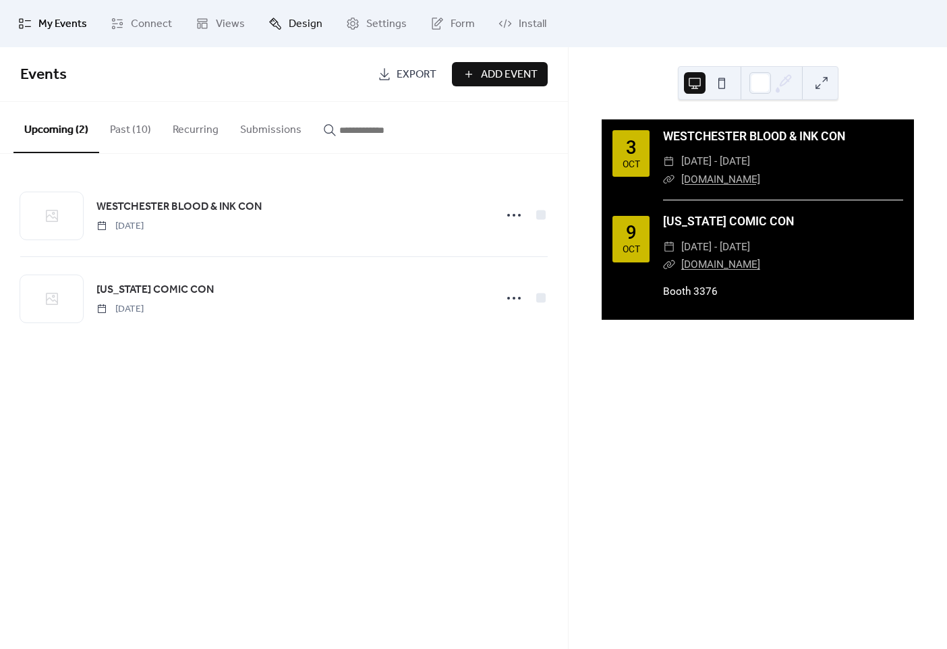
click at [305, 26] on span "Design" at bounding box center [306, 24] width 34 height 16
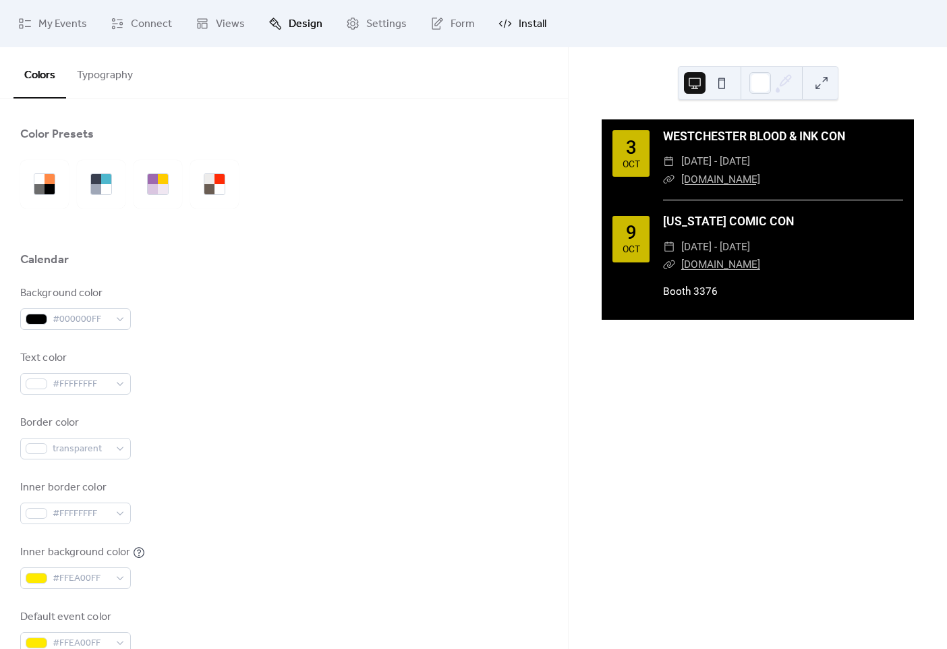
click at [523, 25] on span "Install" at bounding box center [532, 24] width 28 height 16
